Goal: Task Accomplishment & Management: Use online tool/utility

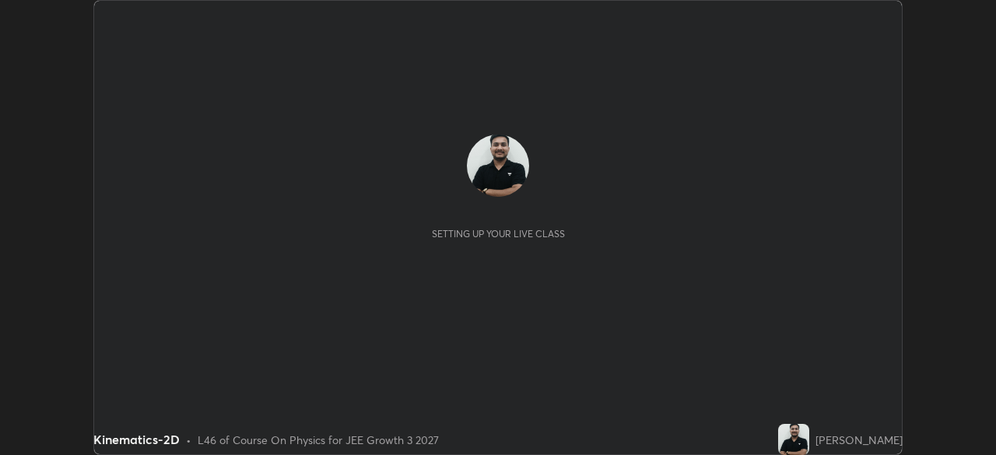
scroll to position [455, 995]
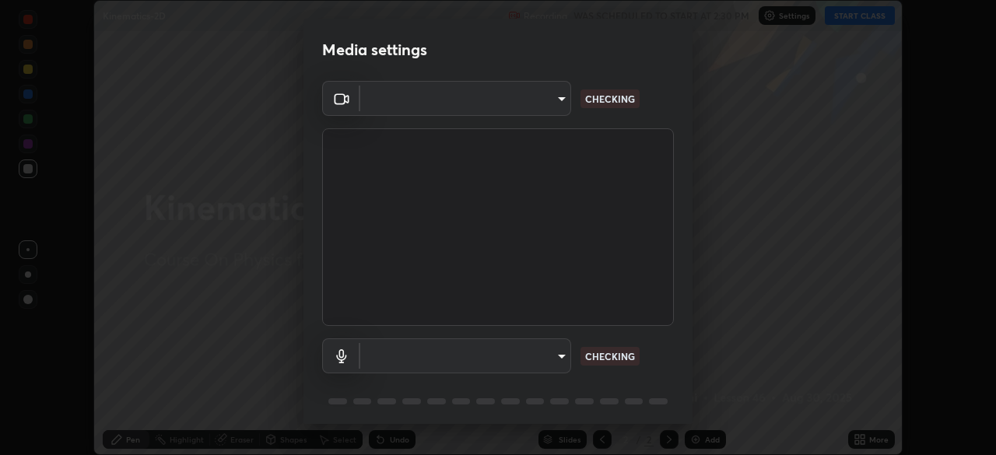
type input "443a52c1fcb7883315f8fd5a1b2310fe1caf799e36d708bb439fd655faabec6d"
type input "7fdfe78cee262fbb170df3dc453960b5c5cc0d2b0e15b6f11887ae30e311942e"
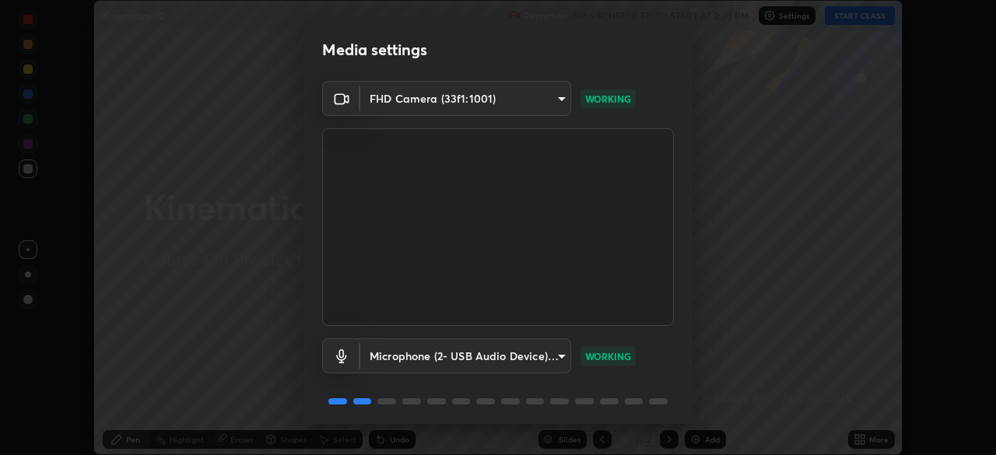
scroll to position [55, 0]
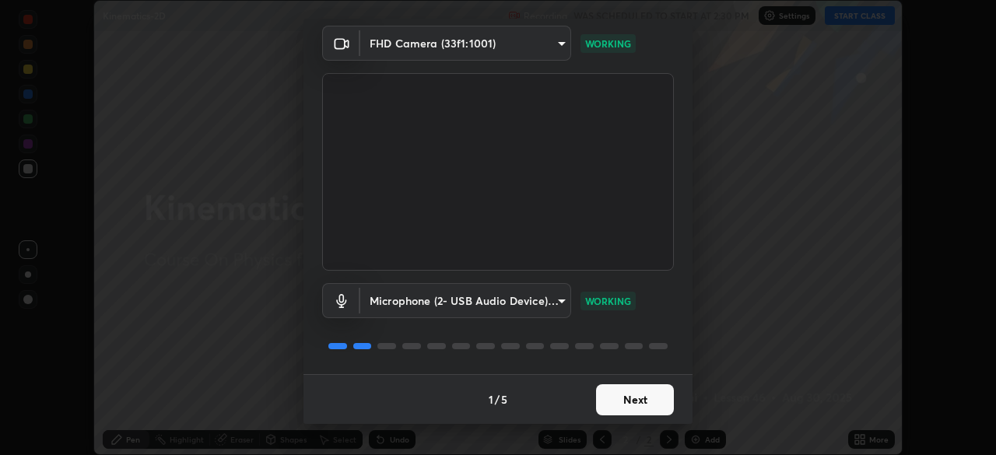
click at [622, 398] on button "Next" at bounding box center [635, 399] width 78 height 31
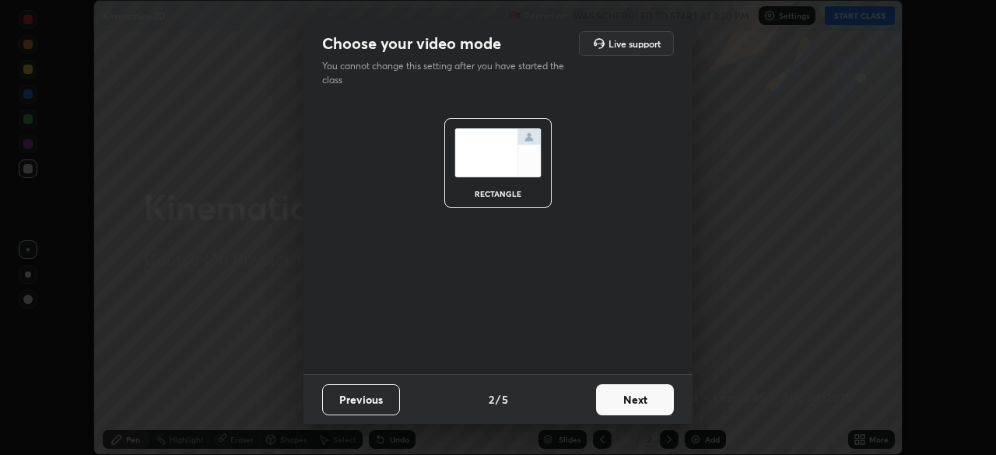
scroll to position [0, 0]
click at [632, 399] on button "Next" at bounding box center [635, 399] width 78 height 31
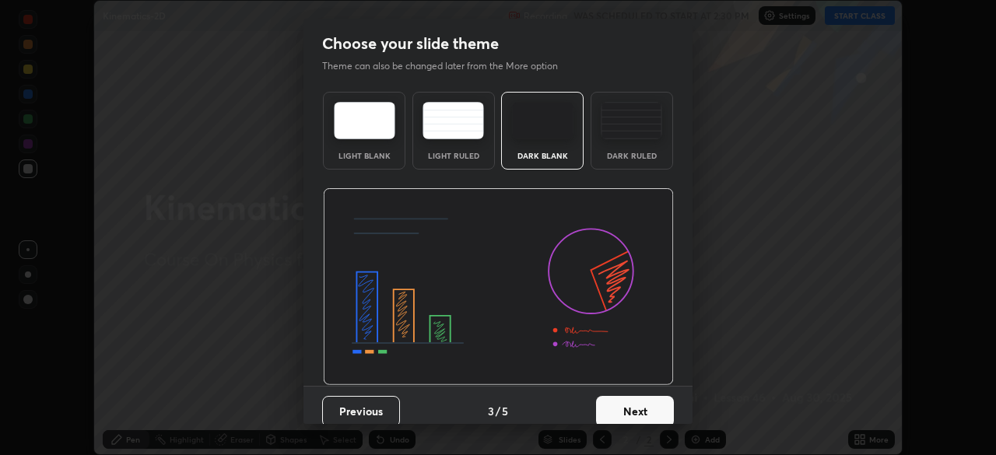
click at [632, 399] on button "Next" at bounding box center [635, 411] width 78 height 31
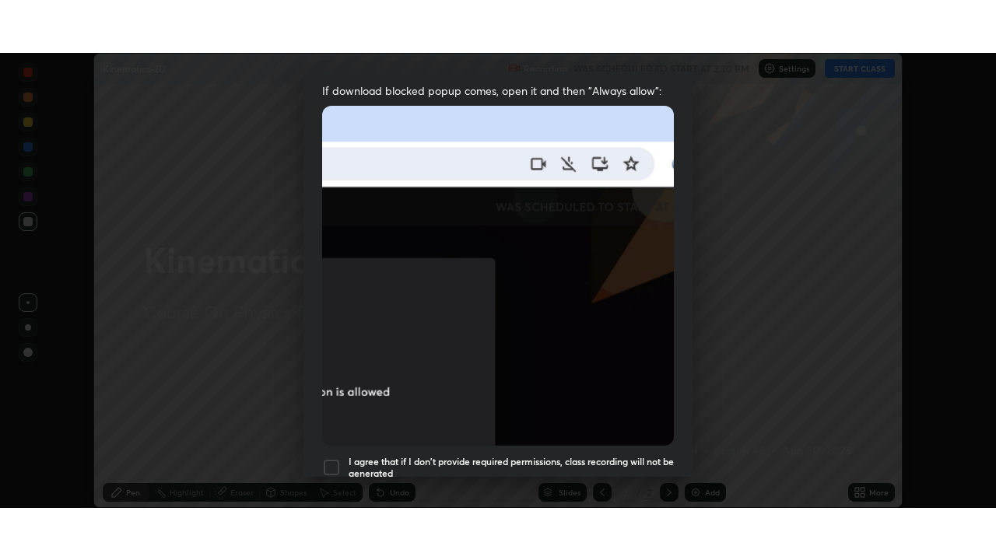
scroll to position [373, 0]
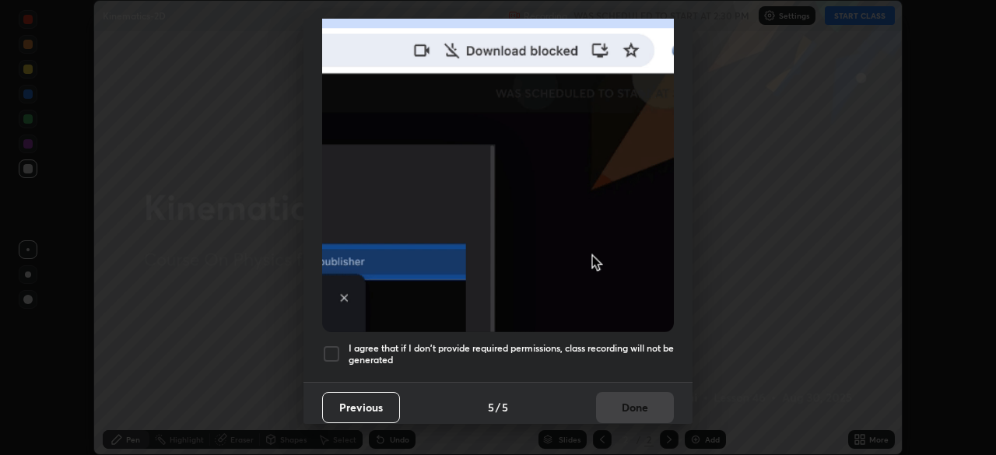
click at [338, 345] on div at bounding box center [331, 354] width 19 height 19
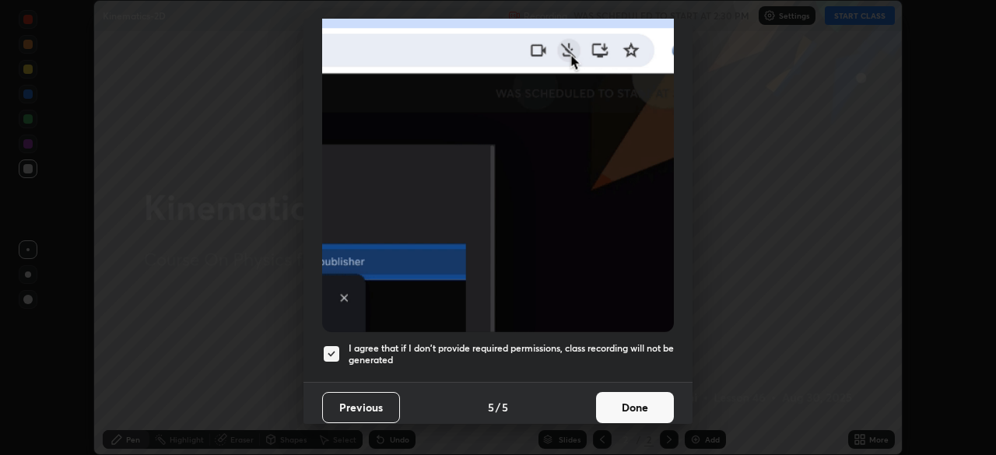
click at [638, 399] on button "Done" at bounding box center [635, 407] width 78 height 31
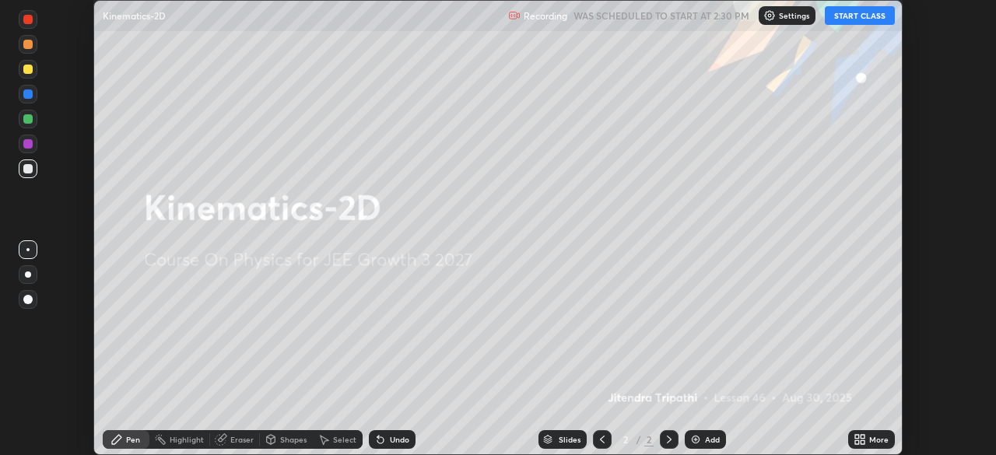
click at [864, 19] on button "START CLASS" at bounding box center [860, 15] width 70 height 19
click at [860, 440] on icon at bounding box center [859, 439] width 12 height 12
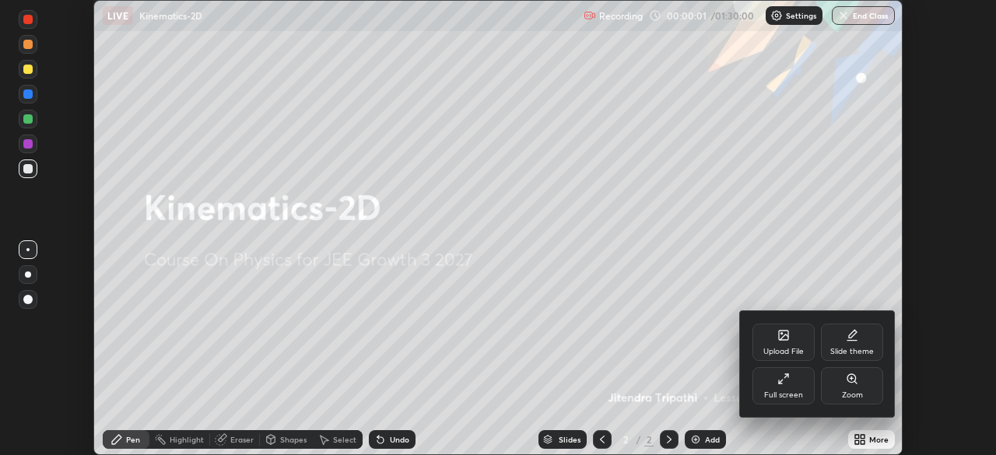
click at [788, 391] on div "Full screen" at bounding box center [783, 395] width 39 height 8
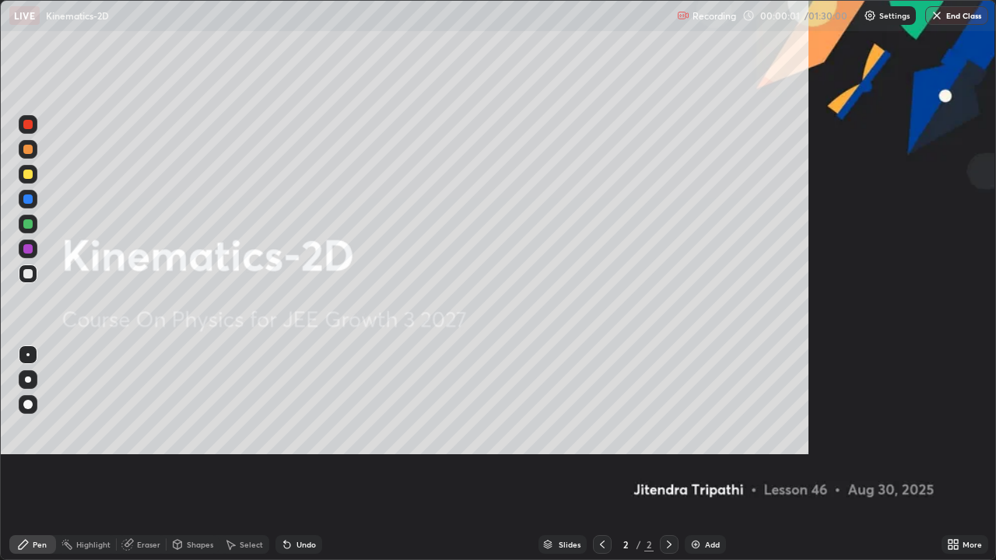
scroll to position [560, 996]
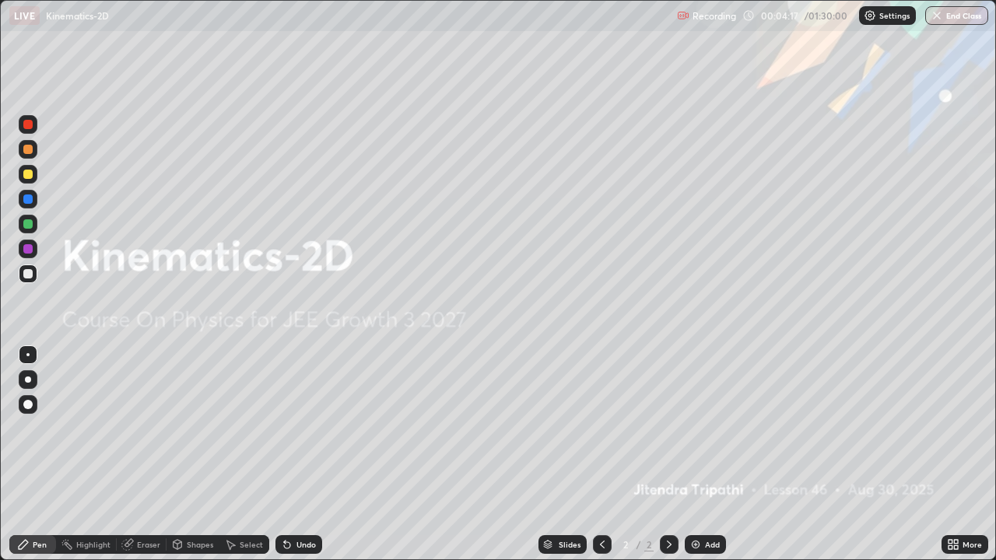
click at [696, 454] on img at bounding box center [695, 544] width 12 height 12
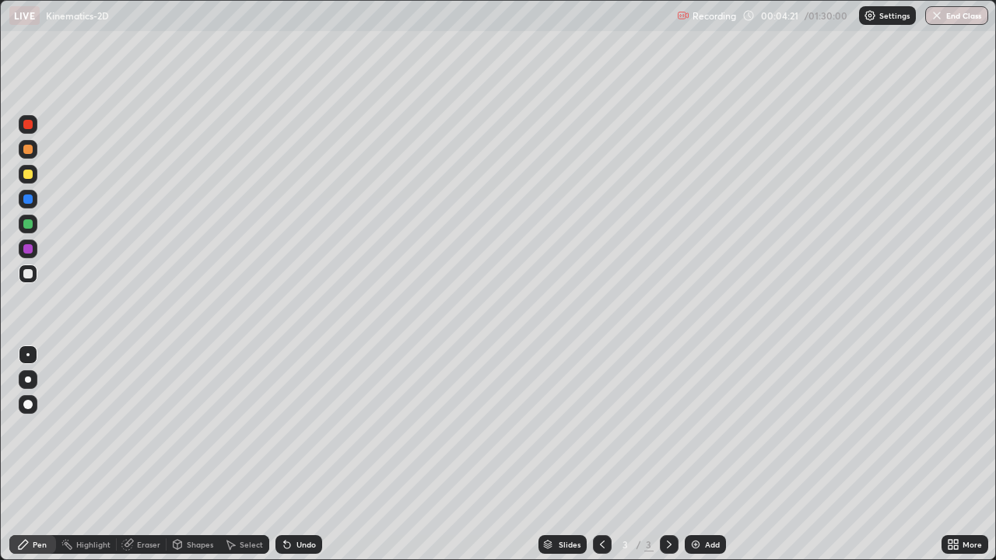
click at [29, 174] on div at bounding box center [27, 174] width 9 height 9
click at [30, 226] on div at bounding box center [27, 223] width 9 height 9
click at [28, 200] on div at bounding box center [27, 198] width 9 height 9
click at [29, 124] on div at bounding box center [27, 124] width 9 height 9
click at [28, 201] on div at bounding box center [27, 198] width 9 height 9
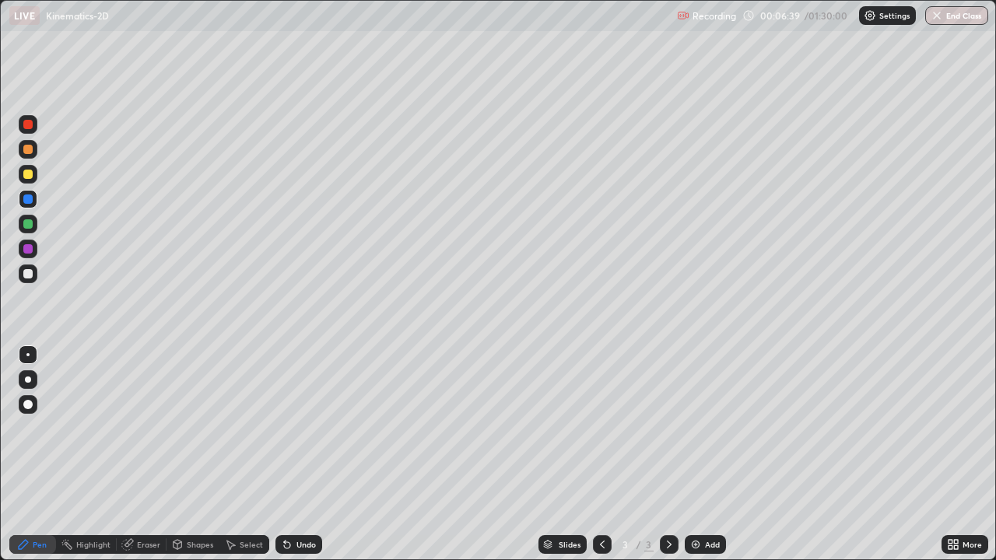
click at [26, 177] on div at bounding box center [27, 174] width 9 height 9
click at [27, 225] on div at bounding box center [27, 223] width 9 height 9
click at [184, 454] on div "Shapes" at bounding box center [192, 544] width 53 height 19
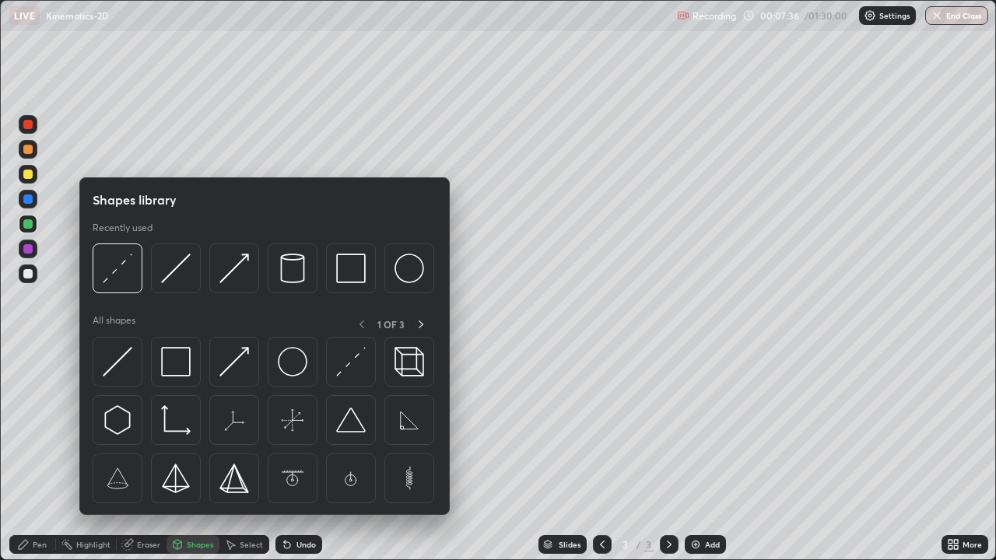
click at [138, 454] on div "Eraser" at bounding box center [148, 545] width 23 height 8
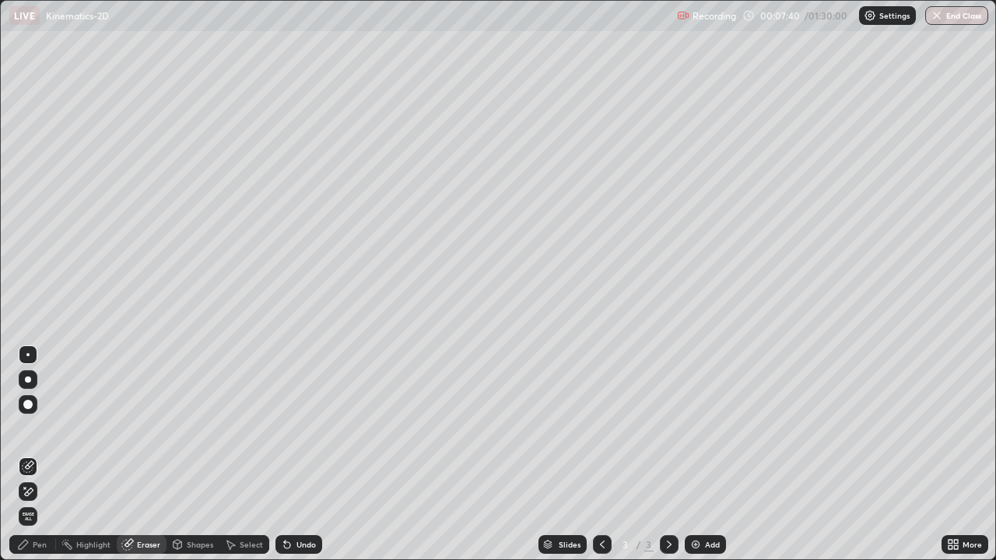
click at [50, 454] on div "Pen" at bounding box center [32, 544] width 47 height 19
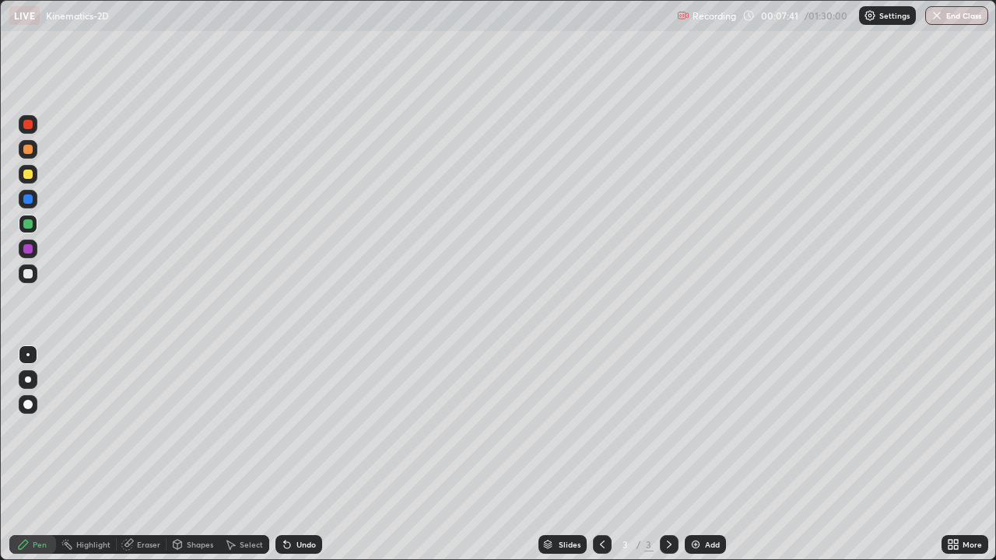
click at [30, 177] on div at bounding box center [27, 174] width 9 height 9
click at [28, 225] on div at bounding box center [27, 223] width 9 height 9
click at [699, 454] on div "Add" at bounding box center [705, 544] width 41 height 19
click at [30, 205] on div at bounding box center [28, 199] width 19 height 19
click at [29, 267] on div at bounding box center [28, 273] width 19 height 19
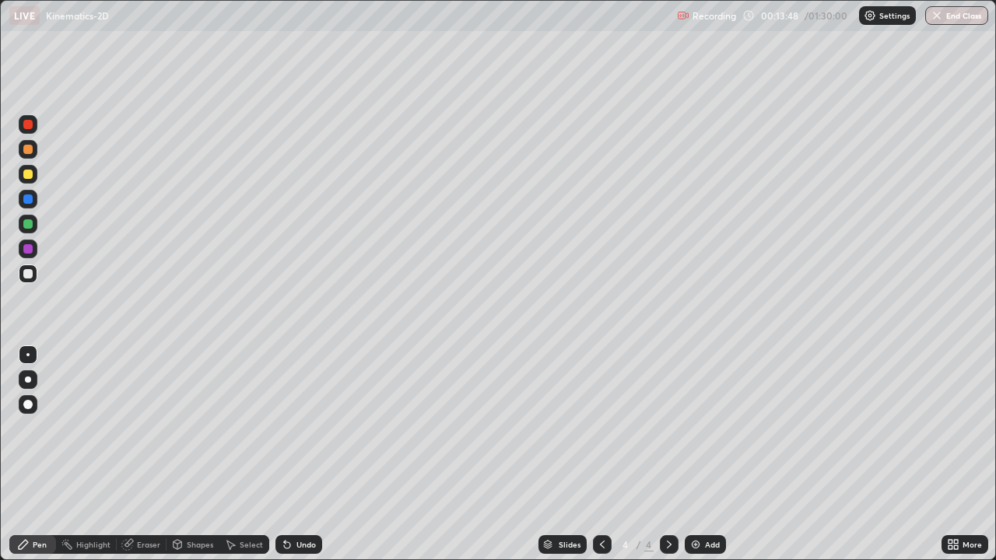
click at [35, 151] on div at bounding box center [28, 149] width 19 height 19
click at [31, 226] on div at bounding box center [27, 223] width 9 height 9
click at [31, 202] on div at bounding box center [27, 198] width 9 height 9
click at [30, 131] on div at bounding box center [28, 124] width 19 height 19
click at [705, 454] on div "Add" at bounding box center [712, 545] width 15 height 8
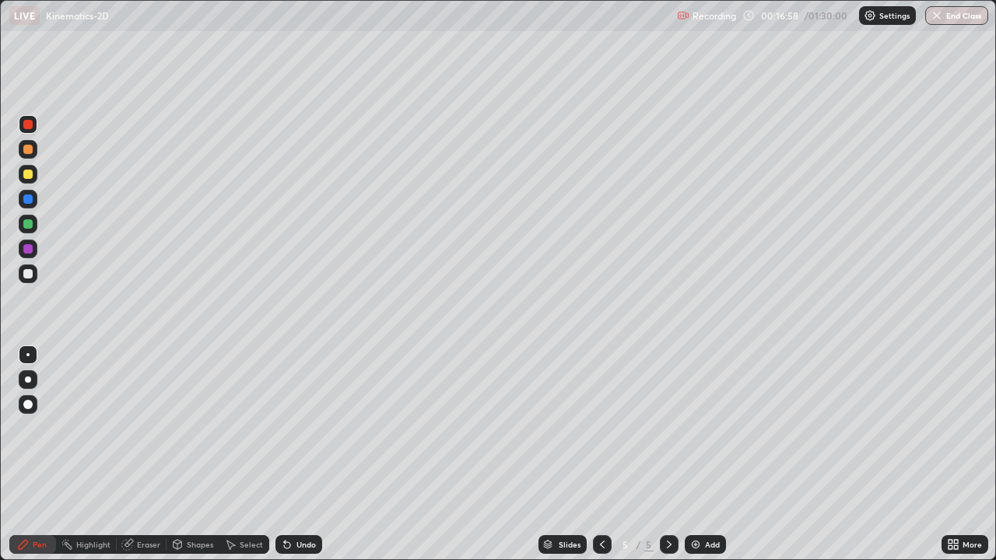
click at [20, 150] on div at bounding box center [28, 149] width 19 height 19
click at [312, 454] on div "Undo" at bounding box center [305, 545] width 19 height 8
click at [32, 200] on div at bounding box center [27, 198] width 9 height 9
click at [32, 177] on div at bounding box center [28, 174] width 19 height 19
click at [25, 201] on div at bounding box center [27, 198] width 9 height 9
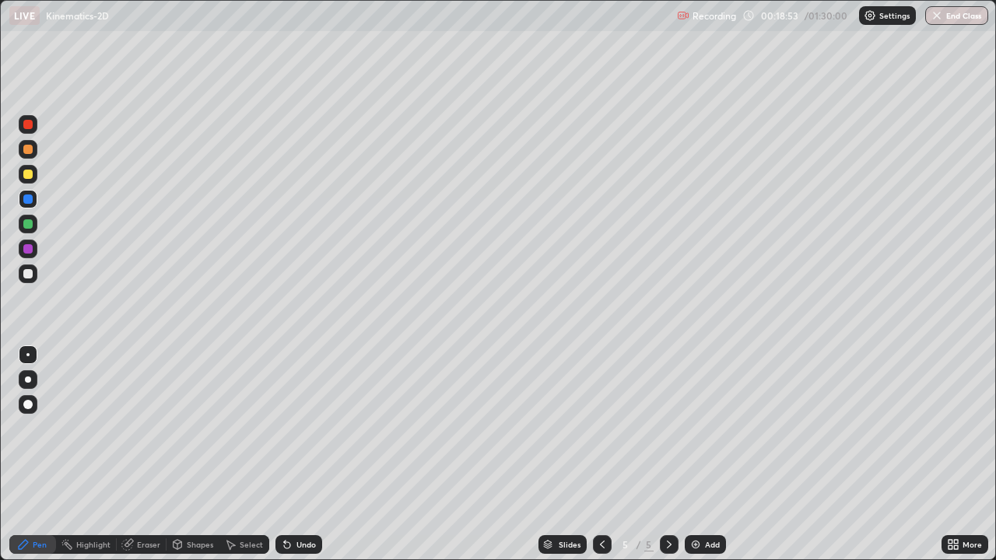
click at [30, 274] on div at bounding box center [27, 273] width 9 height 9
click at [25, 225] on div at bounding box center [27, 223] width 9 height 9
click at [29, 131] on div at bounding box center [28, 124] width 19 height 19
click at [32, 171] on div at bounding box center [27, 174] width 9 height 9
click at [30, 224] on div at bounding box center [27, 223] width 9 height 9
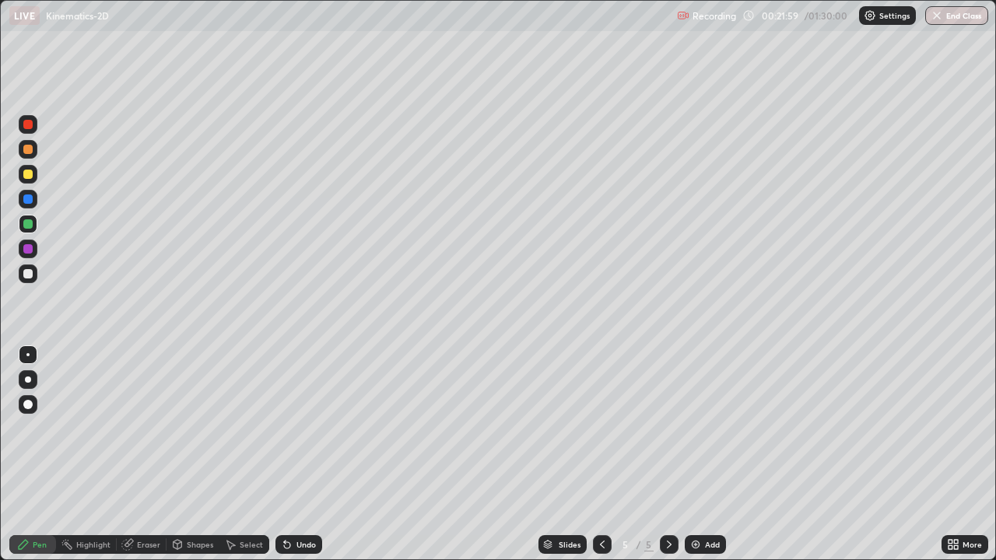
click at [303, 454] on div "Undo" at bounding box center [305, 545] width 19 height 8
click at [700, 454] on div "Add" at bounding box center [705, 544] width 41 height 19
click at [32, 174] on div at bounding box center [27, 174] width 9 height 9
click at [33, 149] on div at bounding box center [28, 149] width 19 height 19
click at [29, 202] on div at bounding box center [27, 198] width 9 height 9
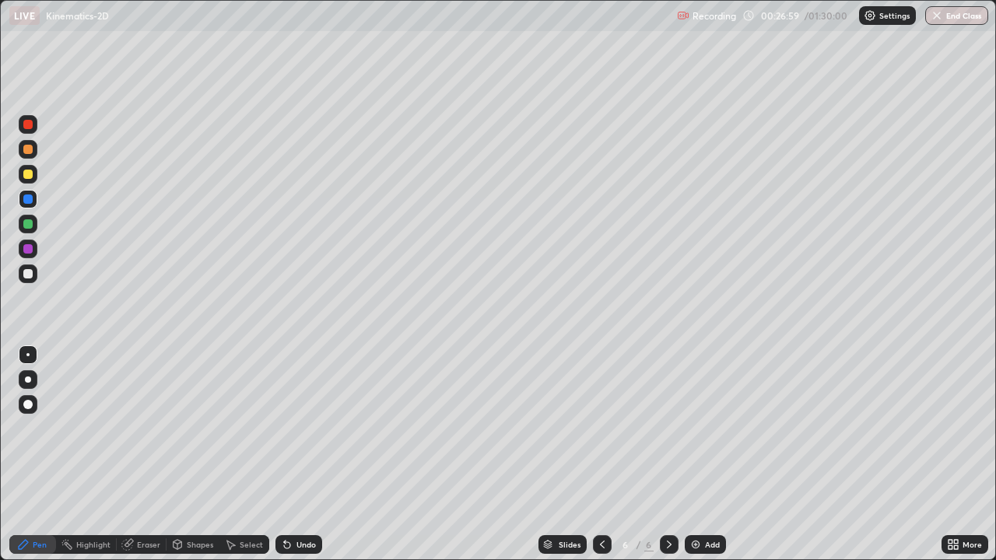
click at [28, 250] on div at bounding box center [27, 248] width 9 height 9
click at [143, 454] on div "Eraser" at bounding box center [148, 545] width 23 height 8
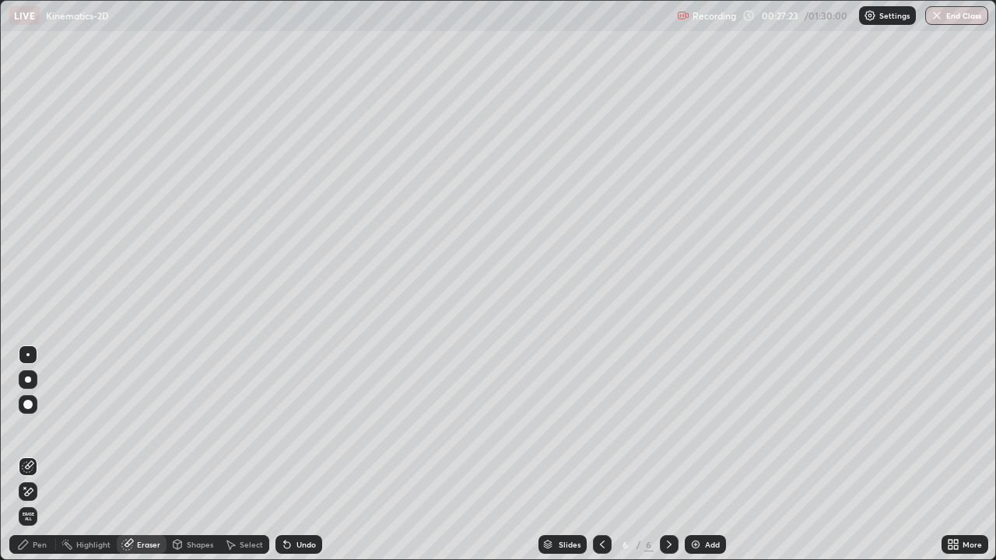
click at [33, 454] on icon at bounding box center [29, 465] width 9 height 8
click at [49, 454] on div "Pen" at bounding box center [32, 544] width 47 height 19
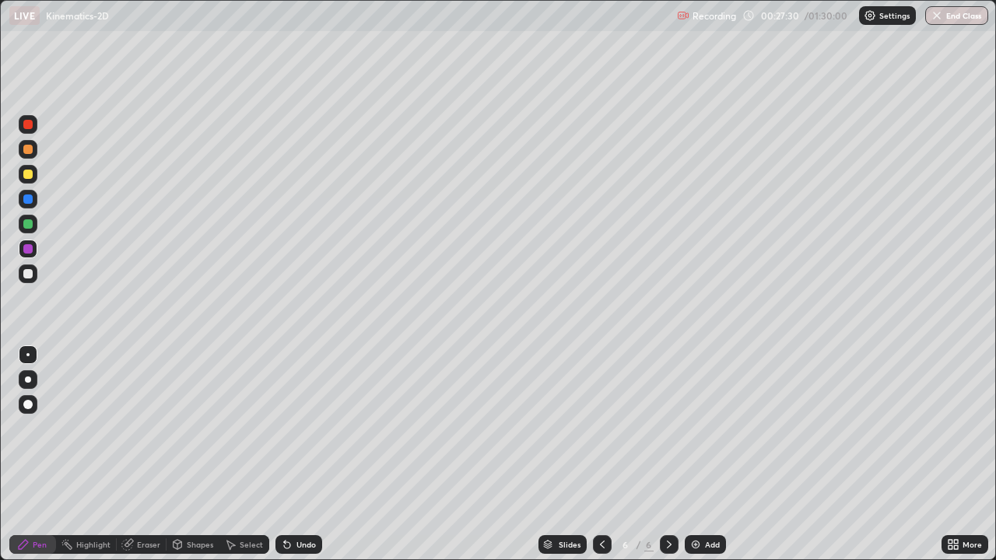
click at [31, 201] on div at bounding box center [27, 198] width 9 height 9
click at [29, 276] on div at bounding box center [27, 273] width 9 height 9
click at [31, 228] on div at bounding box center [28, 224] width 19 height 19
click at [303, 454] on div "Undo" at bounding box center [305, 545] width 19 height 8
click at [302, 454] on div "Undo" at bounding box center [305, 545] width 19 height 8
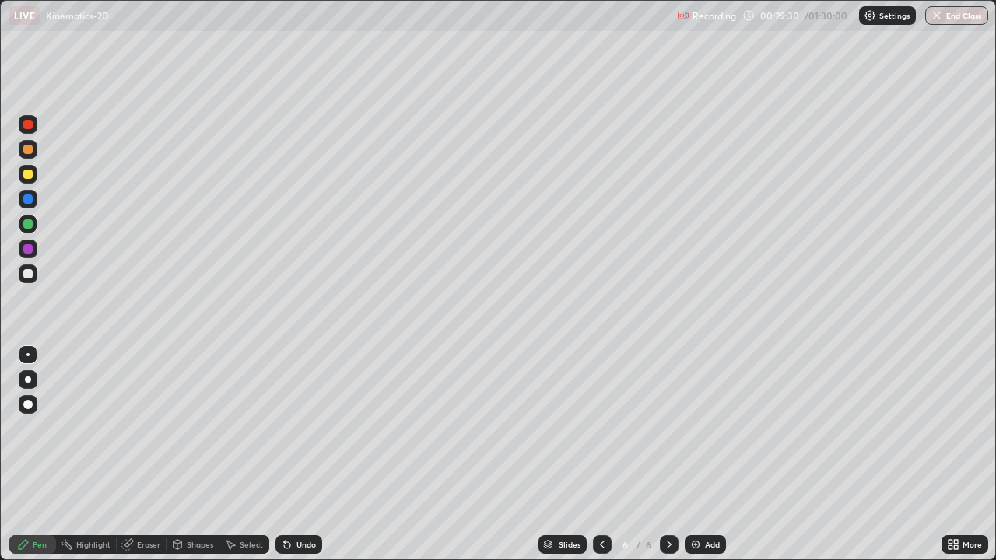
click at [301, 454] on div "Undo" at bounding box center [298, 544] width 47 height 19
click at [299, 454] on div "Undo" at bounding box center [298, 544] width 47 height 19
click at [26, 274] on div at bounding box center [27, 273] width 9 height 9
click at [23, 198] on div at bounding box center [28, 199] width 19 height 19
click at [31, 170] on div at bounding box center [28, 174] width 19 height 19
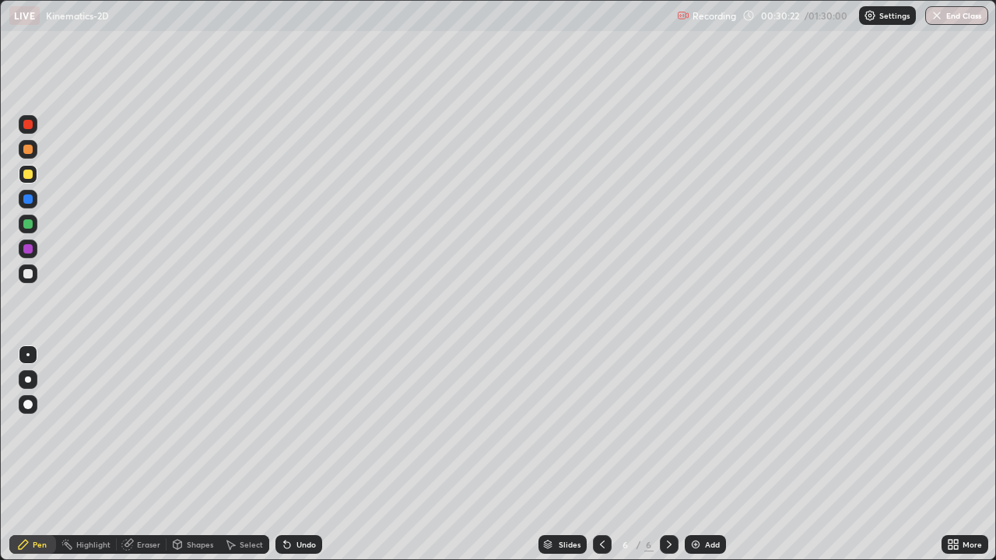
click at [29, 224] on div at bounding box center [27, 223] width 9 height 9
click at [28, 123] on div at bounding box center [27, 124] width 9 height 9
click at [702, 454] on div "Add" at bounding box center [705, 544] width 41 height 19
click at [35, 178] on div at bounding box center [28, 174] width 19 height 19
click at [34, 250] on div at bounding box center [28, 249] width 19 height 19
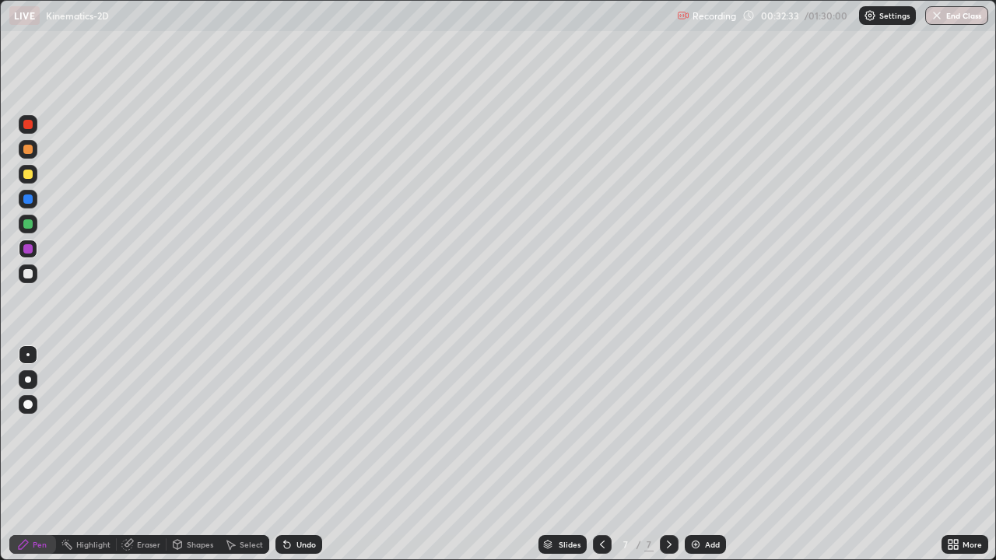
click at [29, 226] on div at bounding box center [27, 223] width 9 height 9
click at [29, 206] on div at bounding box center [28, 199] width 19 height 19
click at [29, 276] on div at bounding box center [27, 273] width 9 height 9
click at [147, 454] on div "Eraser" at bounding box center [148, 545] width 23 height 8
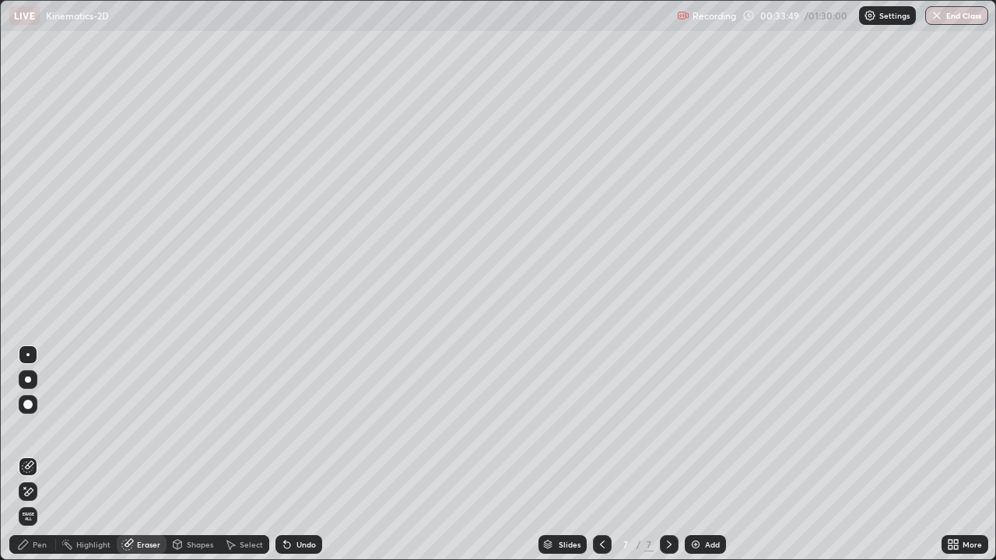
click at [42, 454] on div "Pen" at bounding box center [40, 545] width 14 height 8
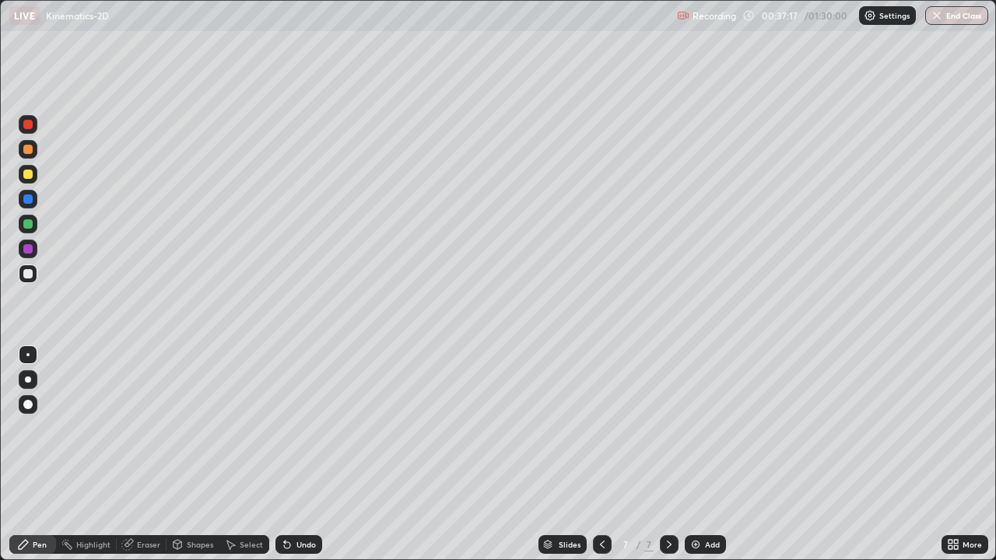
click at [601, 454] on icon at bounding box center [602, 544] width 12 height 12
click at [660, 454] on div at bounding box center [669, 544] width 19 height 19
click at [29, 128] on div at bounding box center [27, 124] width 9 height 9
click at [30, 247] on div at bounding box center [27, 248] width 9 height 9
click at [29, 224] on div at bounding box center [27, 223] width 9 height 9
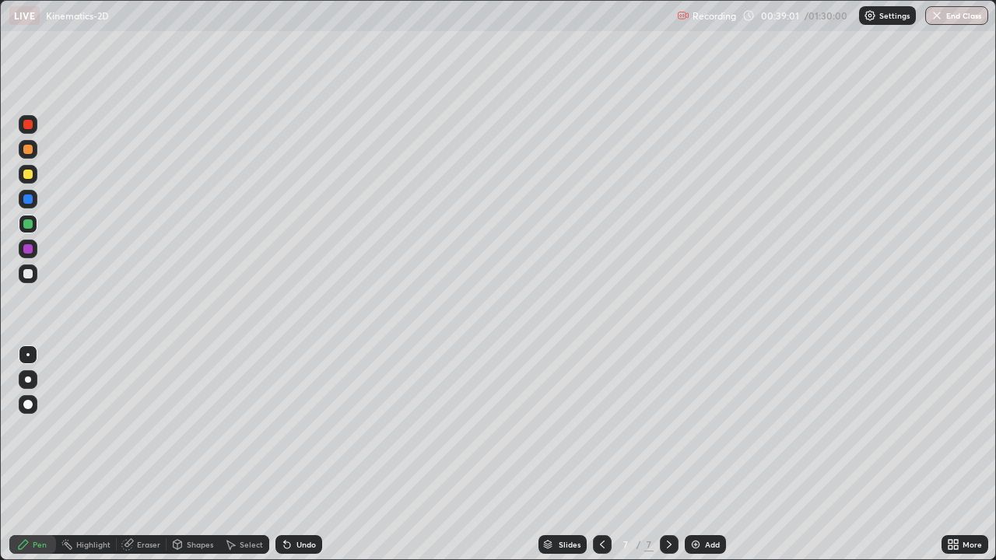
click at [30, 201] on div at bounding box center [27, 198] width 9 height 9
click at [27, 275] on div at bounding box center [27, 273] width 9 height 9
click at [693, 454] on img at bounding box center [695, 544] width 12 height 12
click at [31, 274] on div at bounding box center [27, 273] width 9 height 9
click at [33, 173] on div at bounding box center [28, 174] width 19 height 19
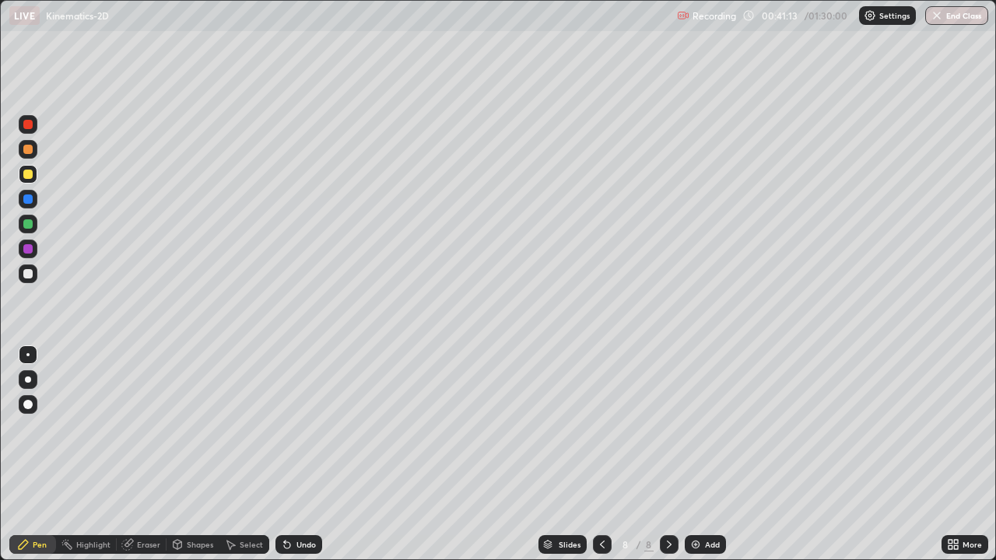
click at [28, 226] on div at bounding box center [27, 223] width 9 height 9
click at [27, 170] on div at bounding box center [27, 174] width 9 height 9
click at [30, 248] on div at bounding box center [27, 248] width 9 height 9
click at [135, 454] on div "Eraser" at bounding box center [142, 544] width 50 height 19
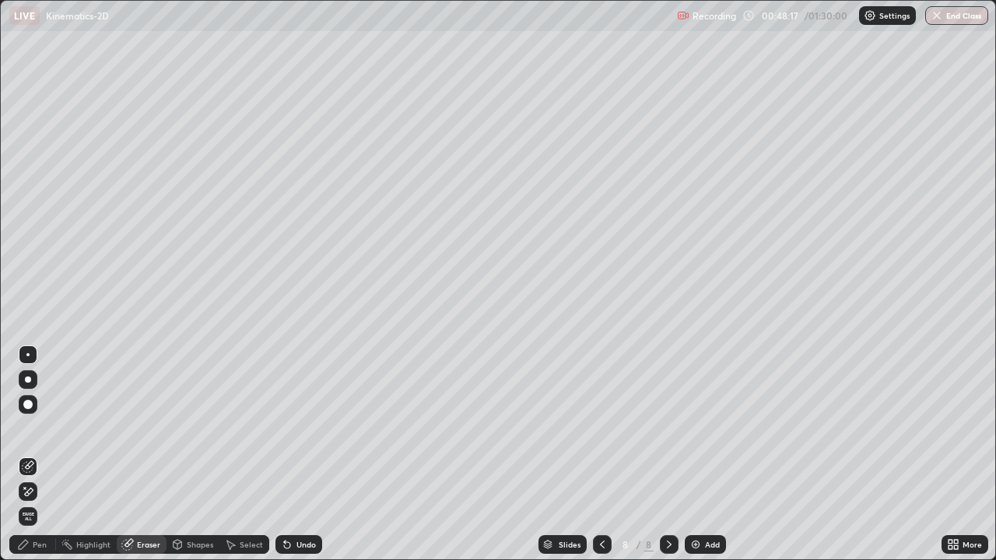
click at [48, 454] on div "Pen" at bounding box center [32, 544] width 47 height 19
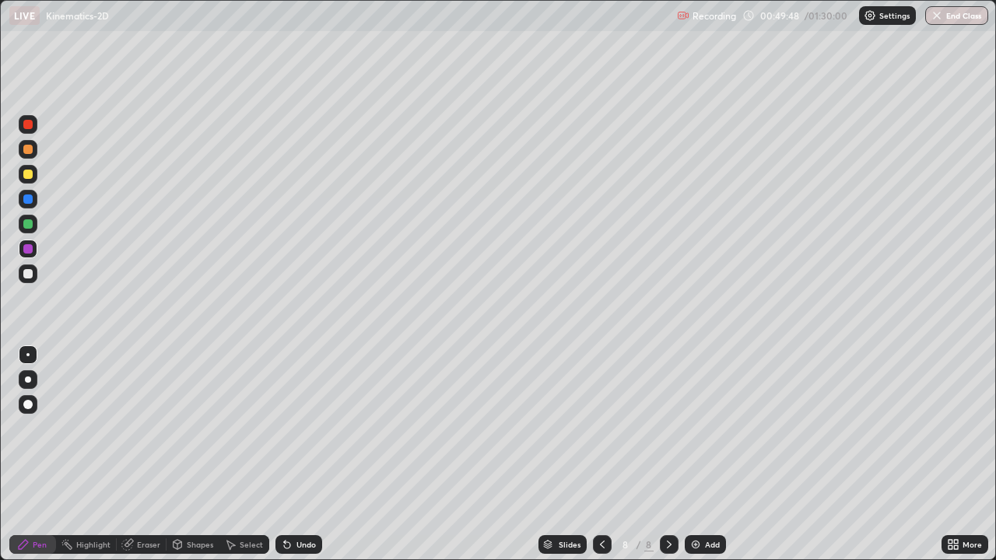
click at [30, 196] on div at bounding box center [27, 198] width 9 height 9
click at [33, 130] on div at bounding box center [28, 124] width 19 height 19
click at [35, 275] on div at bounding box center [28, 273] width 19 height 19
click at [706, 454] on div "Add" at bounding box center [712, 545] width 15 height 8
click at [594, 454] on div at bounding box center [602, 544] width 19 height 19
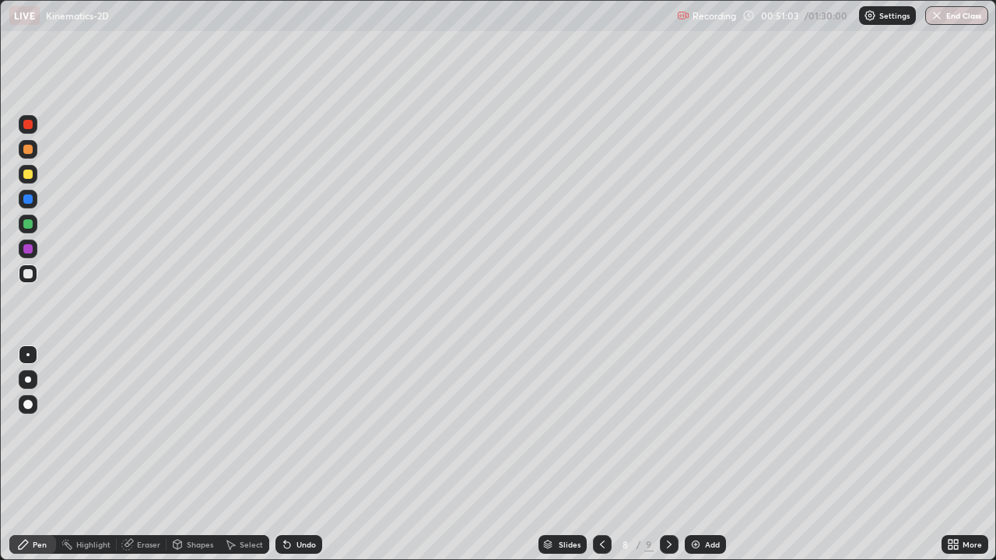
click at [666, 454] on icon at bounding box center [669, 544] width 12 height 12
click at [28, 147] on div at bounding box center [27, 149] width 9 height 9
click at [28, 250] on div at bounding box center [27, 248] width 9 height 9
click at [600, 454] on icon at bounding box center [602, 544] width 12 height 12
click at [649, 454] on div "9" at bounding box center [648, 545] width 9 height 14
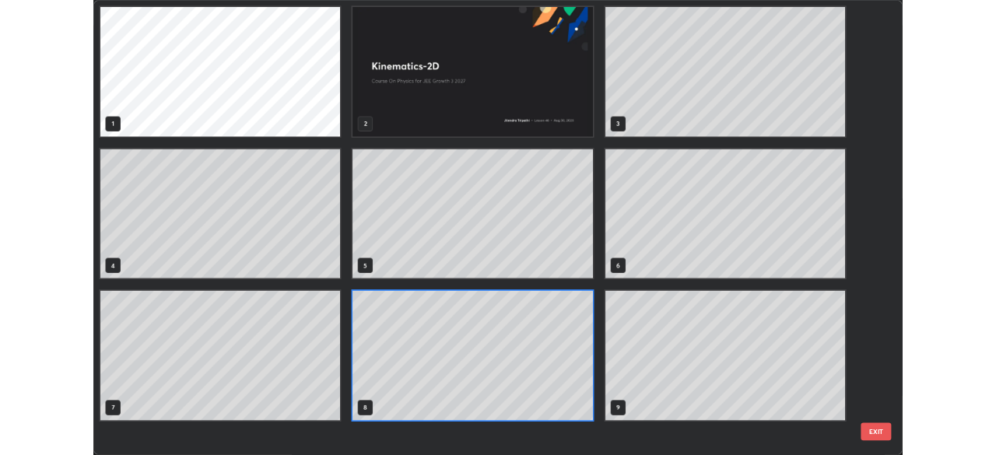
scroll to position [554, 986]
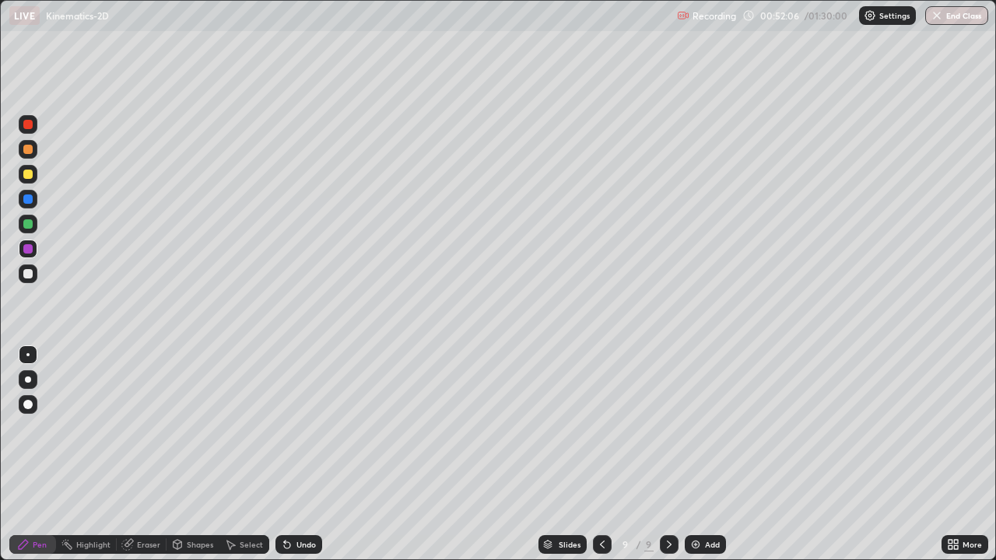
click at [137, 454] on div "Eraser" at bounding box center [148, 545] width 23 height 8
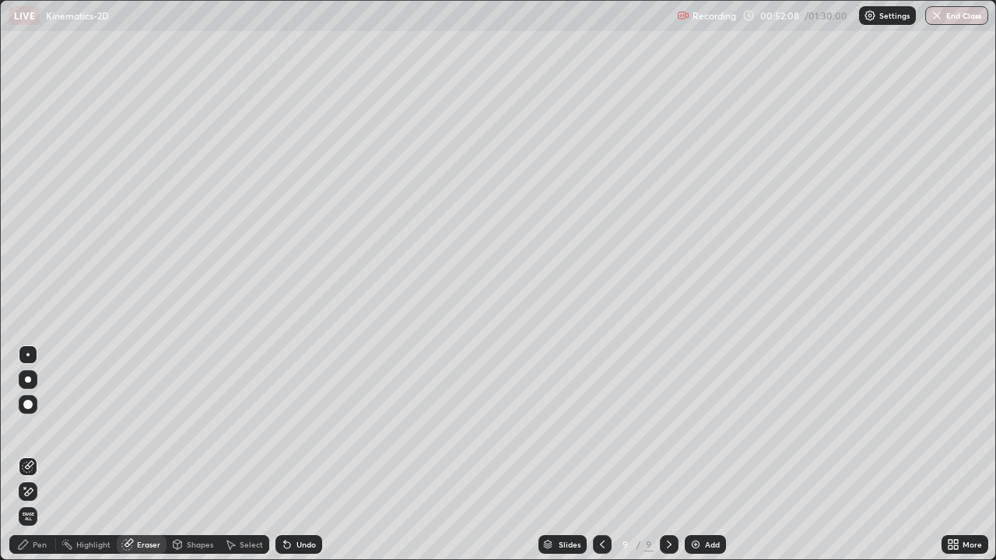
click at [40, 454] on div "Pen" at bounding box center [40, 545] width 14 height 8
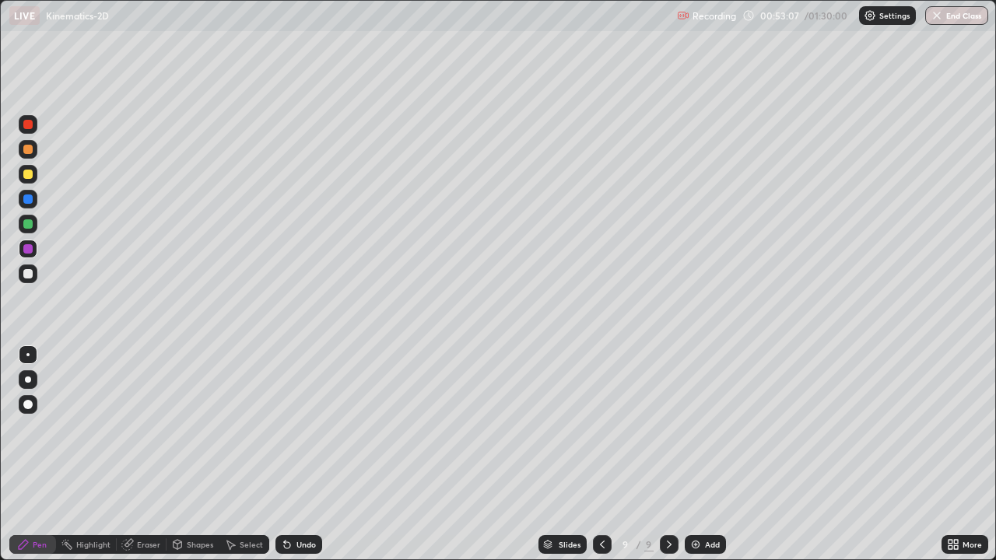
click at [593, 454] on div at bounding box center [602, 544] width 19 height 19
click at [677, 454] on div at bounding box center [669, 544] width 19 height 19
click at [709, 454] on div "Add" at bounding box center [705, 544] width 41 height 19
click at [27, 229] on div at bounding box center [28, 224] width 19 height 19
click at [26, 273] on div at bounding box center [27, 273] width 9 height 9
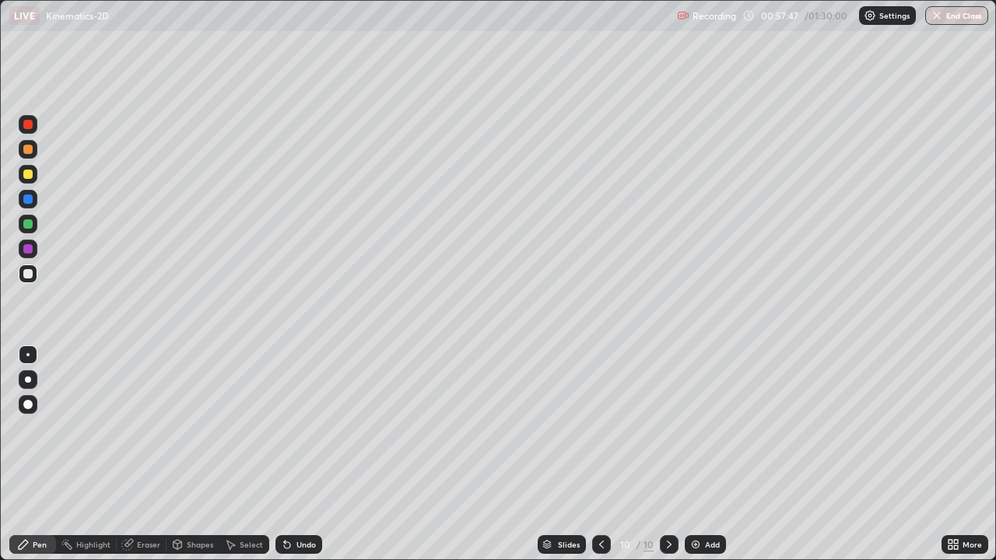
click at [27, 173] on div at bounding box center [27, 174] width 9 height 9
click at [31, 201] on div at bounding box center [27, 198] width 9 height 9
click at [28, 125] on div at bounding box center [27, 124] width 9 height 9
click at [299, 454] on div "Undo" at bounding box center [298, 544] width 47 height 19
click at [300, 454] on div "Undo" at bounding box center [305, 545] width 19 height 8
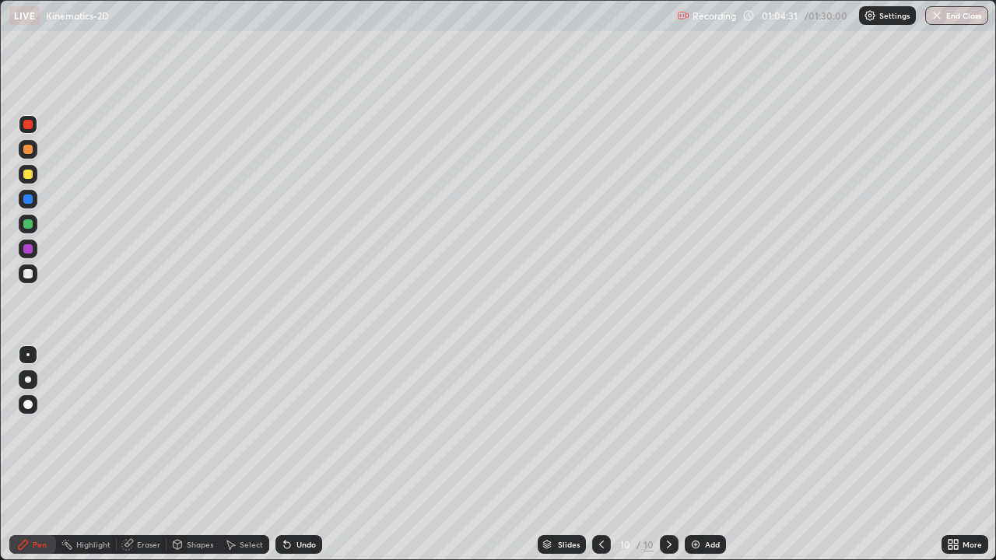
click at [699, 454] on img at bounding box center [695, 544] width 12 height 12
click at [31, 226] on div at bounding box center [27, 223] width 9 height 9
click at [30, 125] on div at bounding box center [27, 124] width 9 height 9
click at [29, 205] on div at bounding box center [28, 199] width 19 height 19
click at [28, 125] on div at bounding box center [27, 124] width 9 height 9
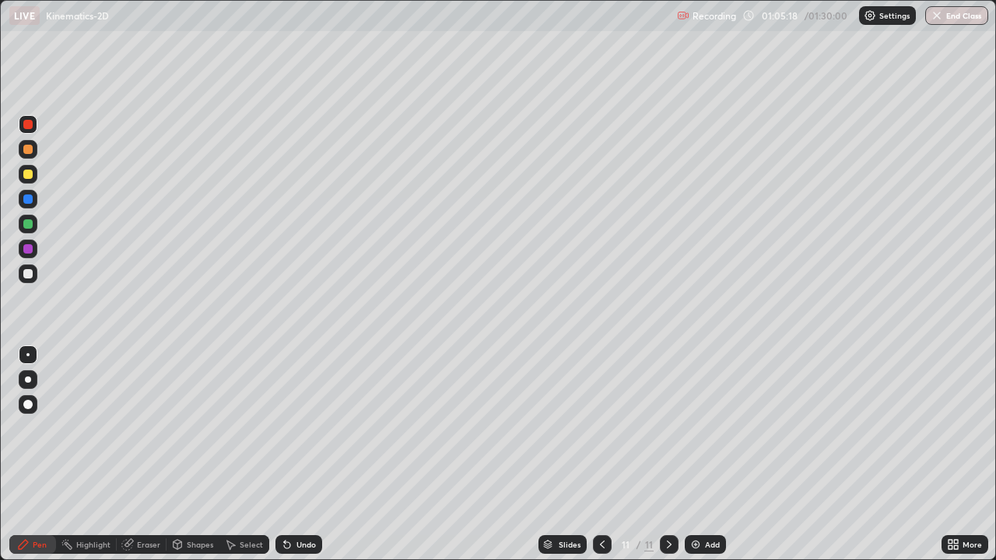
click at [26, 201] on div at bounding box center [27, 198] width 9 height 9
click at [27, 276] on div at bounding box center [27, 273] width 9 height 9
click at [601, 454] on icon at bounding box center [602, 544] width 12 height 12
click at [34, 130] on div at bounding box center [28, 124] width 19 height 19
click at [29, 174] on div at bounding box center [27, 174] width 9 height 9
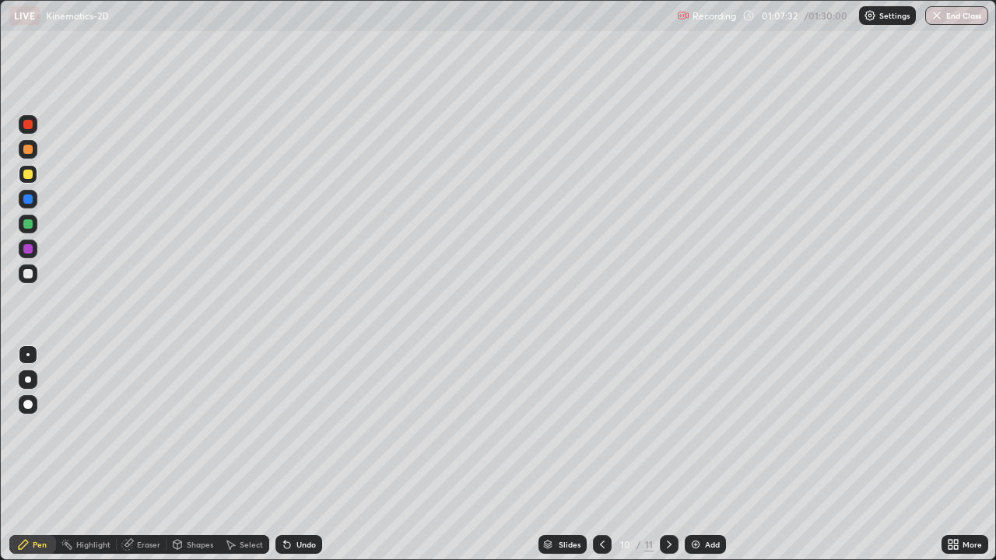
click at [28, 205] on div at bounding box center [28, 199] width 19 height 19
click at [30, 226] on div at bounding box center [27, 223] width 9 height 9
click at [306, 454] on div "Undo" at bounding box center [305, 545] width 19 height 8
click at [31, 250] on div at bounding box center [27, 248] width 9 height 9
click at [299, 454] on div "Undo" at bounding box center [305, 545] width 19 height 8
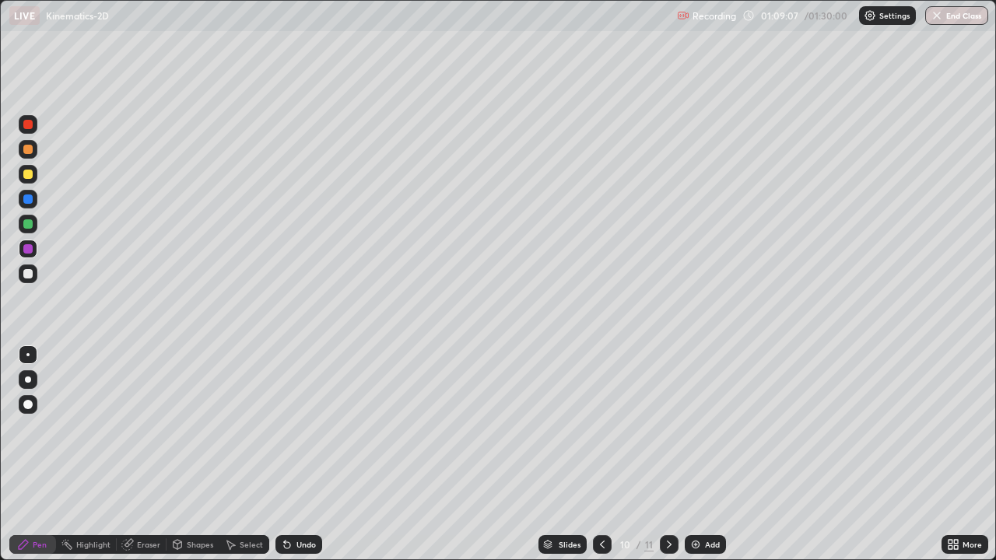
click at [299, 454] on div "Undo" at bounding box center [305, 545] width 19 height 8
click at [24, 156] on div at bounding box center [28, 149] width 19 height 19
click at [35, 176] on div at bounding box center [28, 174] width 19 height 19
click at [701, 454] on div "Add" at bounding box center [705, 544] width 41 height 19
click at [28, 175] on div at bounding box center [27, 174] width 9 height 9
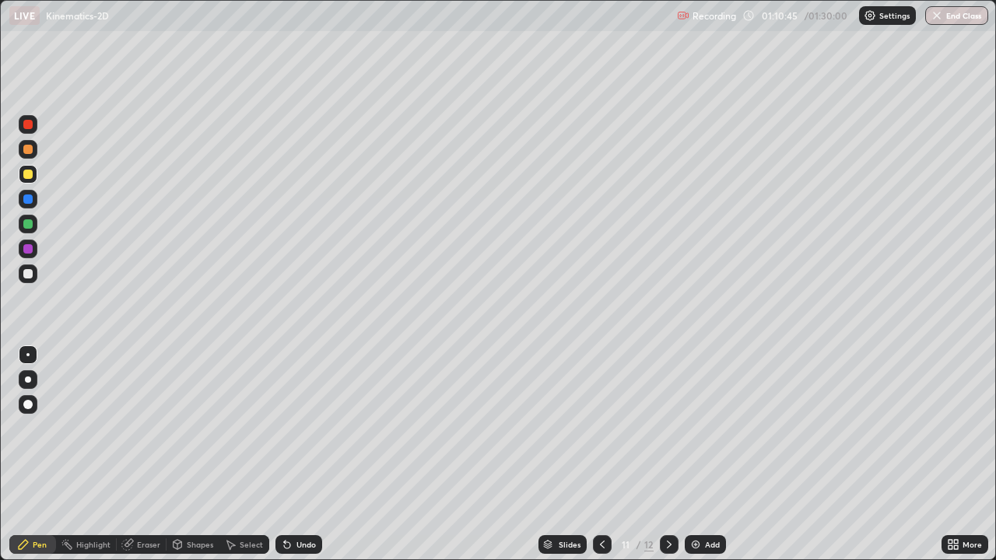
click at [30, 251] on div at bounding box center [27, 248] width 9 height 9
click at [26, 198] on div at bounding box center [27, 198] width 9 height 9
click at [33, 176] on div at bounding box center [28, 174] width 19 height 19
click at [597, 454] on icon at bounding box center [602, 544] width 12 height 12
click at [668, 454] on icon at bounding box center [669, 544] width 12 height 12
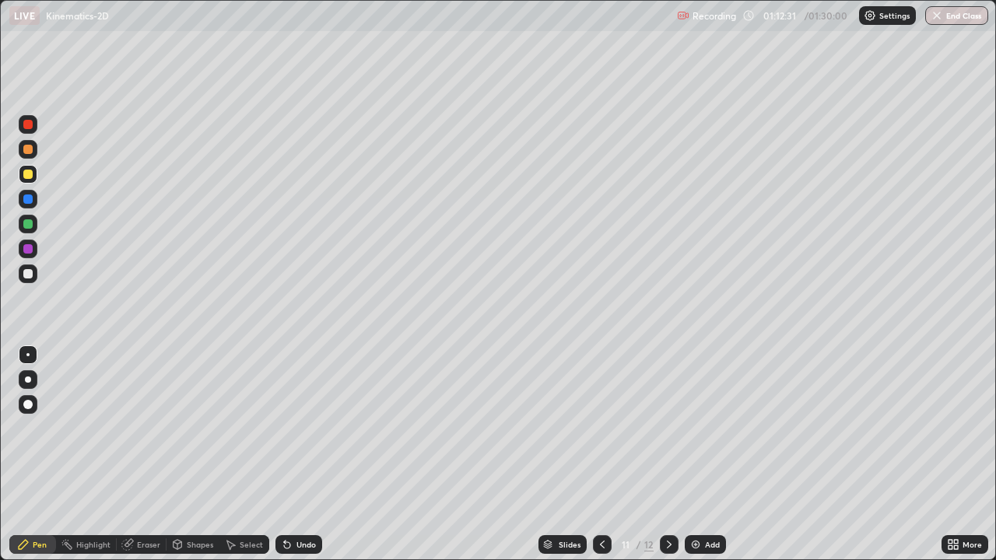
click at [667, 454] on icon at bounding box center [669, 544] width 12 height 12
click at [699, 454] on img at bounding box center [695, 544] width 12 height 12
click at [30, 155] on div at bounding box center [28, 149] width 19 height 19
click at [29, 249] on div at bounding box center [27, 248] width 9 height 9
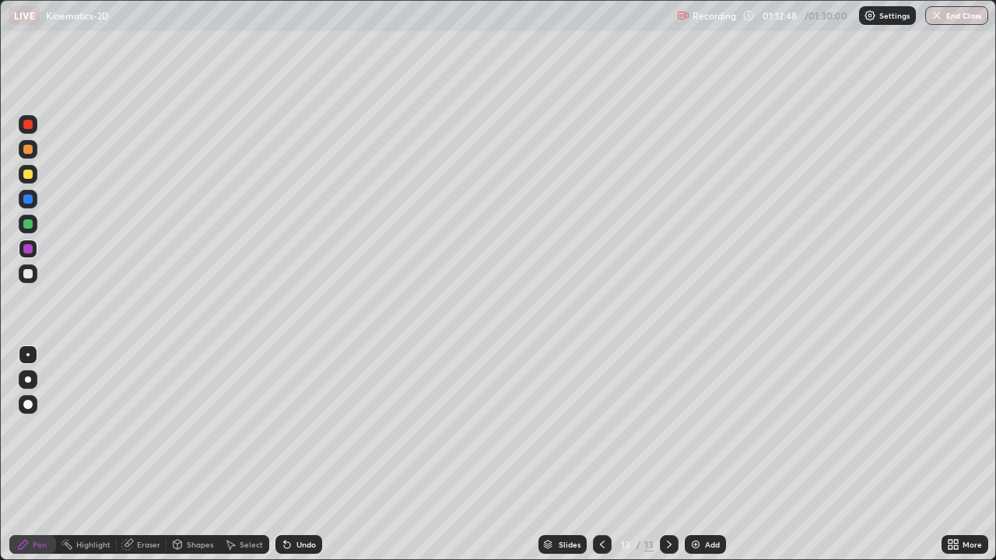
click at [27, 224] on div at bounding box center [27, 223] width 9 height 9
click at [26, 251] on div at bounding box center [27, 248] width 9 height 9
click at [23, 175] on div at bounding box center [27, 174] width 9 height 9
click at [311, 454] on div "Undo" at bounding box center [305, 545] width 19 height 8
click at [313, 454] on div "Undo" at bounding box center [305, 545] width 19 height 8
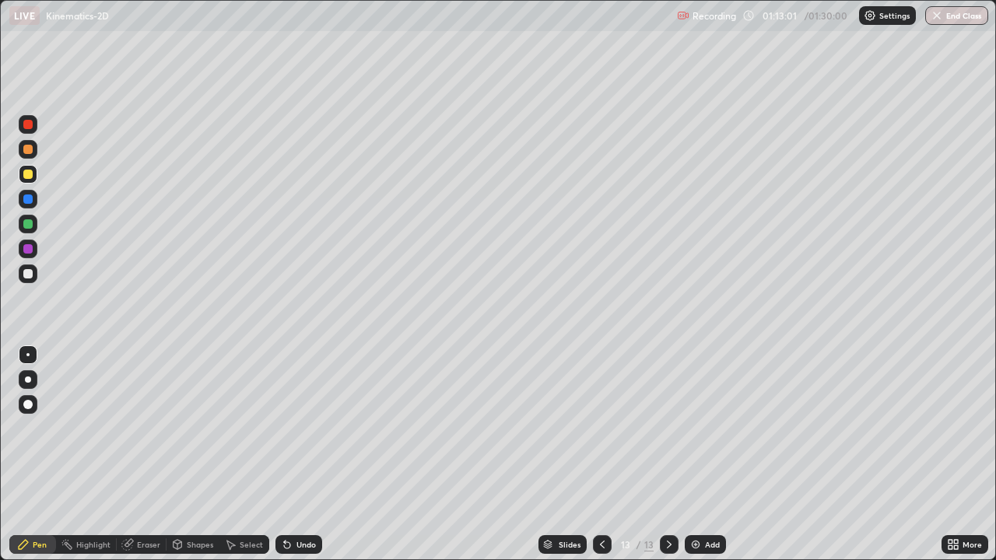
click at [317, 454] on div "Undo" at bounding box center [298, 544] width 47 height 19
click at [314, 454] on div "Undo" at bounding box center [298, 544] width 47 height 19
click at [26, 125] on div at bounding box center [27, 124] width 9 height 9
click at [32, 275] on div at bounding box center [27, 273] width 9 height 9
click at [951, 18] on button "End Class" at bounding box center [956, 15] width 63 height 19
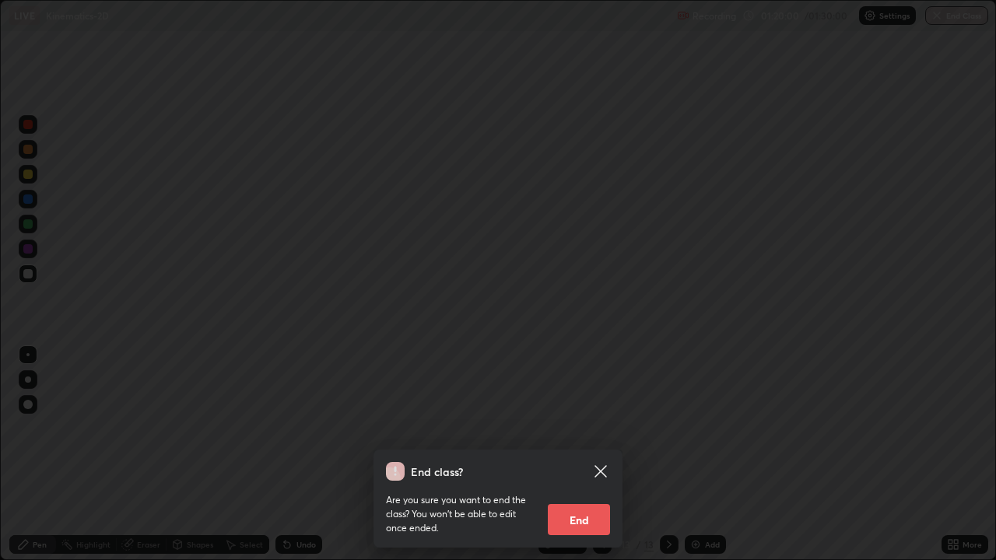
click at [583, 454] on button "End" at bounding box center [579, 519] width 62 height 31
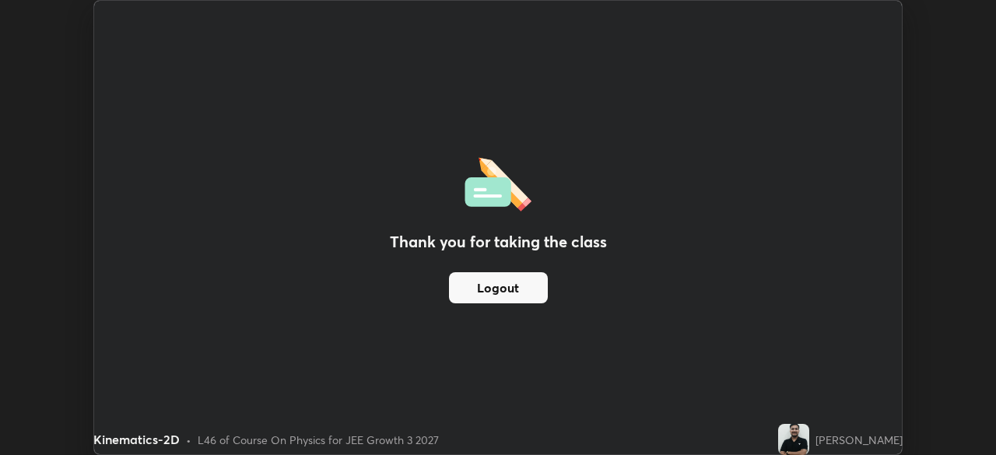
scroll to position [77334, 76793]
